Goal: Task Accomplishment & Management: Manage account settings

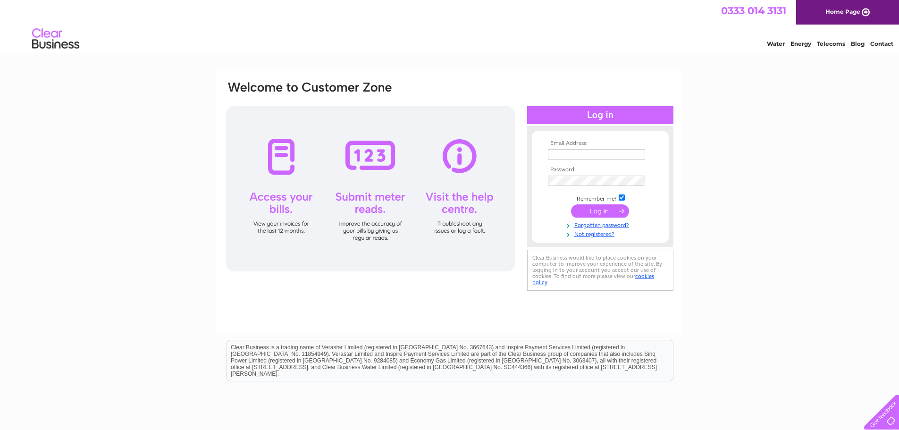
type input "[EMAIL_ADDRESS][DOMAIN_NAME]"
click at [611, 208] on input "submit" at bounding box center [600, 210] width 58 height 13
click at [607, 234] on link "Forgotten password?" at bounding box center [601, 233] width 107 height 9
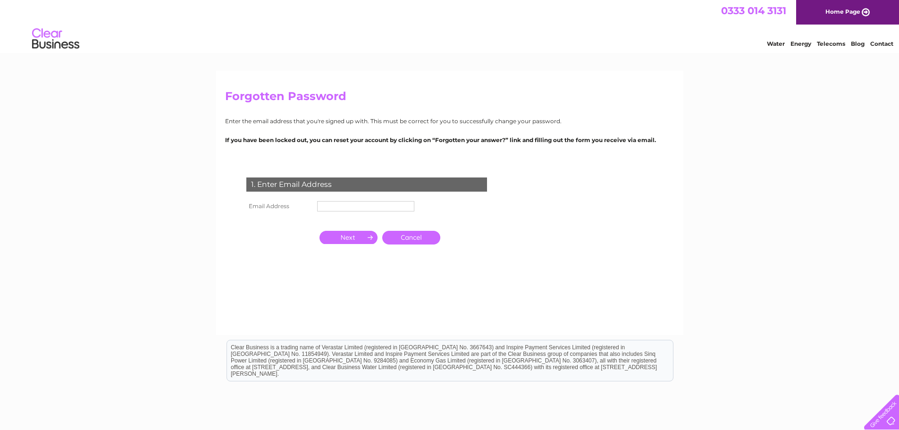
click at [353, 211] on input "text" at bounding box center [365, 206] width 97 height 10
type input "[EMAIL_ADDRESS][DOMAIN_NAME]"
click at [350, 238] on input "button" at bounding box center [348, 237] width 58 height 13
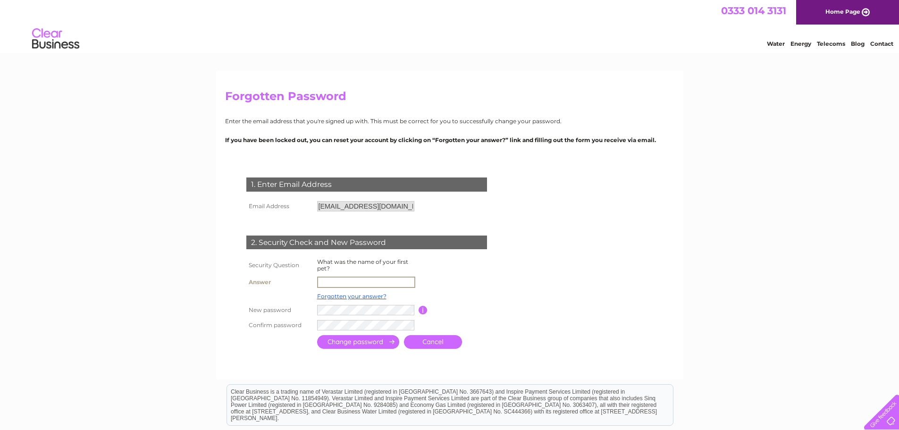
click at [338, 283] on input "text" at bounding box center [366, 281] width 98 height 11
type input "Molly"
click at [340, 331] on td at bounding box center [409, 324] width 188 height 15
click at [598, 349] on form "1. Enter Email Address Email Address info@irsscotland.com Cancel" at bounding box center [449, 264] width 449 height 211
click at [369, 340] on input "submit" at bounding box center [358, 341] width 82 height 14
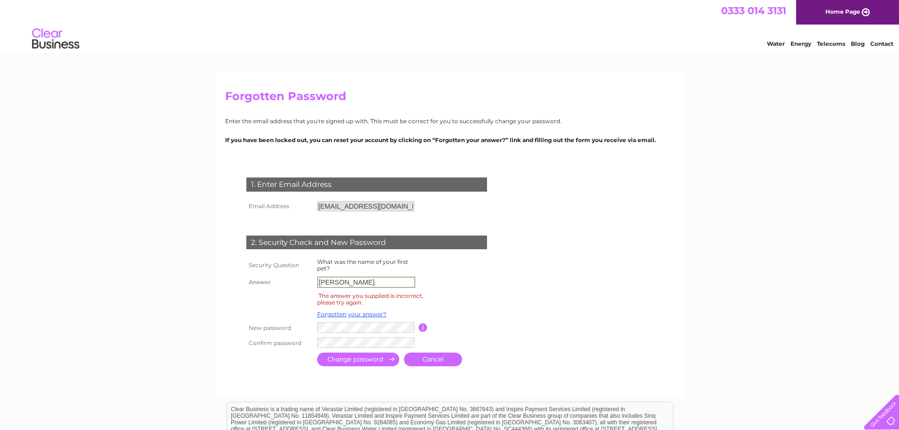
click at [341, 282] on input "Molly" at bounding box center [366, 281] width 98 height 11
drag, startPoint x: 341, startPoint y: 282, endPoint x: 305, endPoint y: 276, distance: 36.4
click at [305, 276] on tr "Answer Molly" at bounding box center [378, 282] width 268 height 16
type input "Max"
click at [549, 349] on form "1. Enter Email Address Email Address info@irsscotland.com Cancel" at bounding box center [449, 273] width 449 height 229
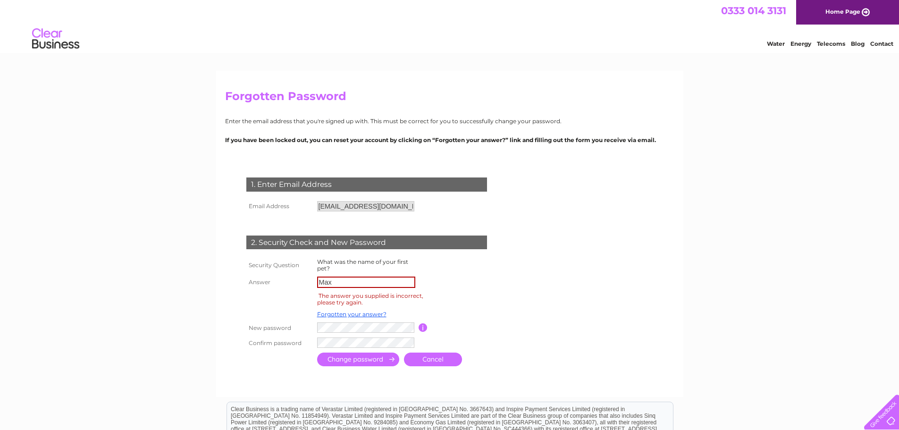
click at [375, 357] on input "submit" at bounding box center [358, 359] width 82 height 14
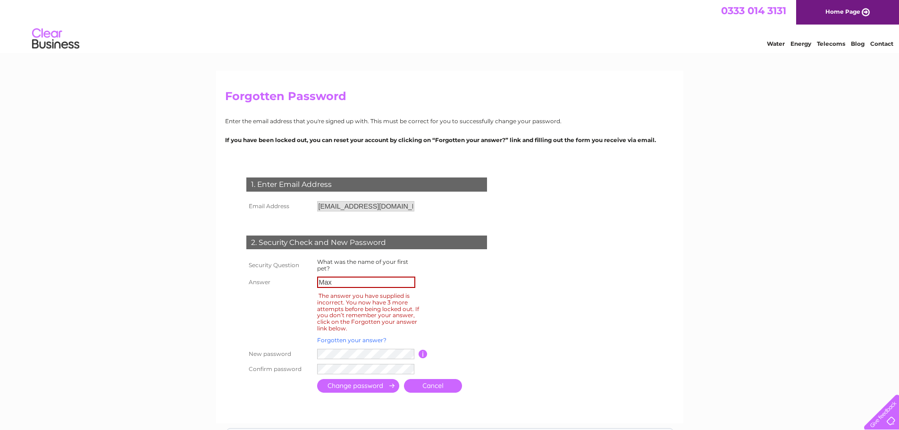
click at [361, 338] on link "Forgotten your answer?" at bounding box center [351, 339] width 69 height 7
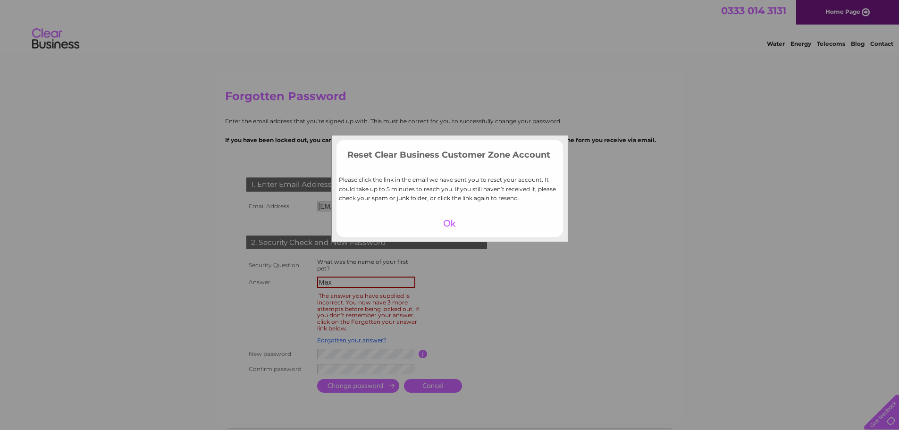
click at [447, 222] on div at bounding box center [449, 223] width 58 height 13
